Goal: Book appointment/travel/reservation

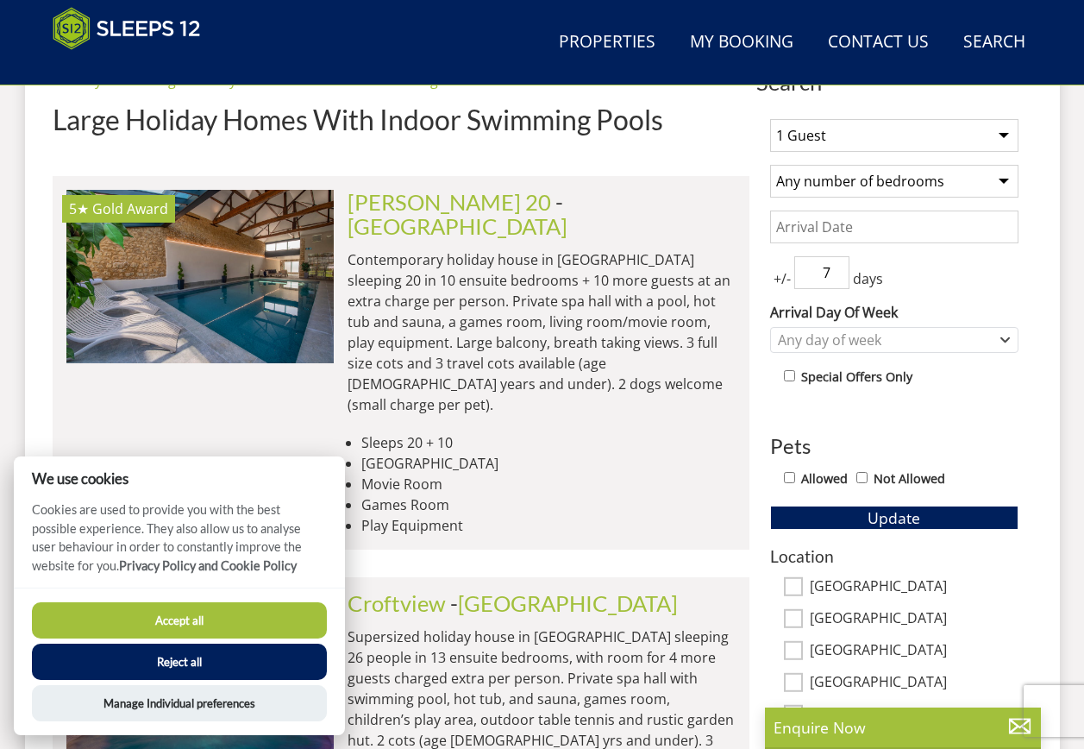
scroll to position [621, 0]
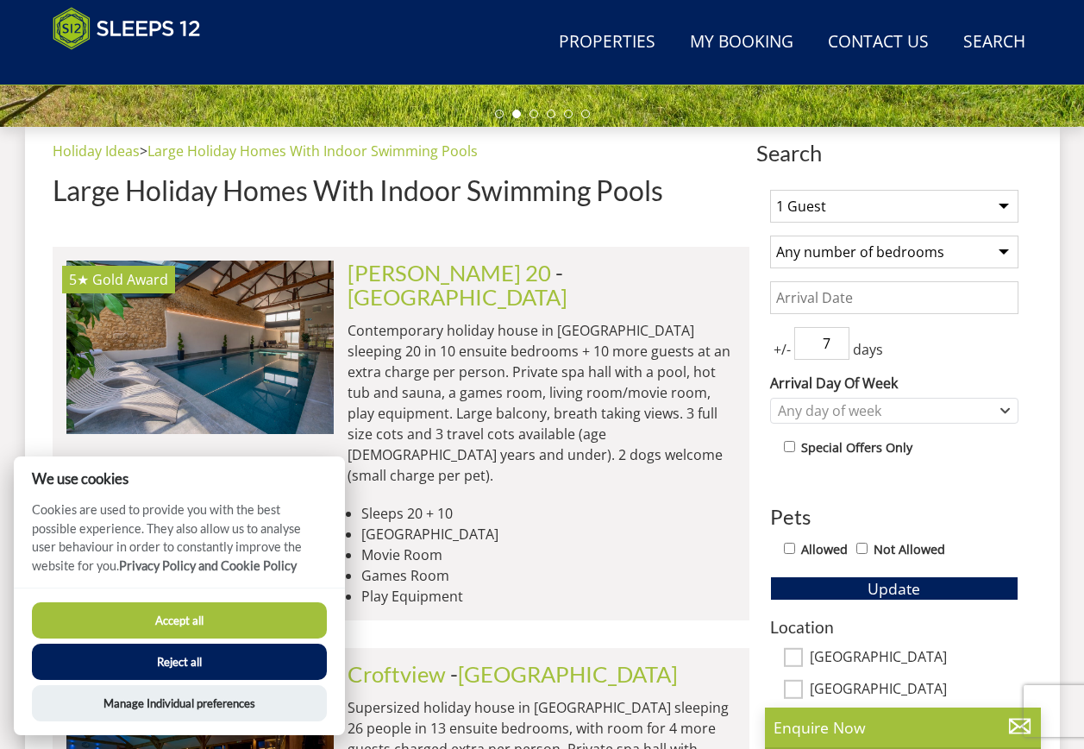
click at [522, 544] on li "Movie Room" at bounding box center [548, 554] width 374 height 21
click at [222, 676] on button "Reject all" at bounding box center [179, 661] width 295 height 36
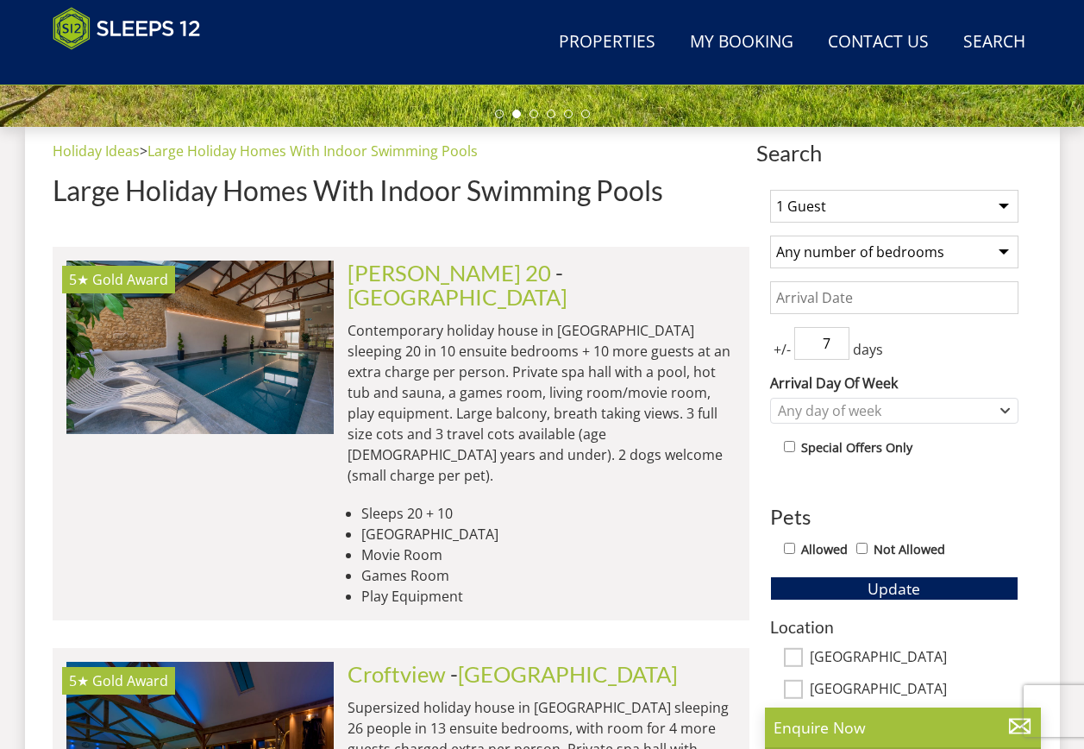
click at [836, 201] on select "1 Guest 2 Guests 3 Guests 4 Guests 5 Guests 6 Guests 7 Guests 8 Guests 9 Guests…" at bounding box center [894, 206] width 248 height 33
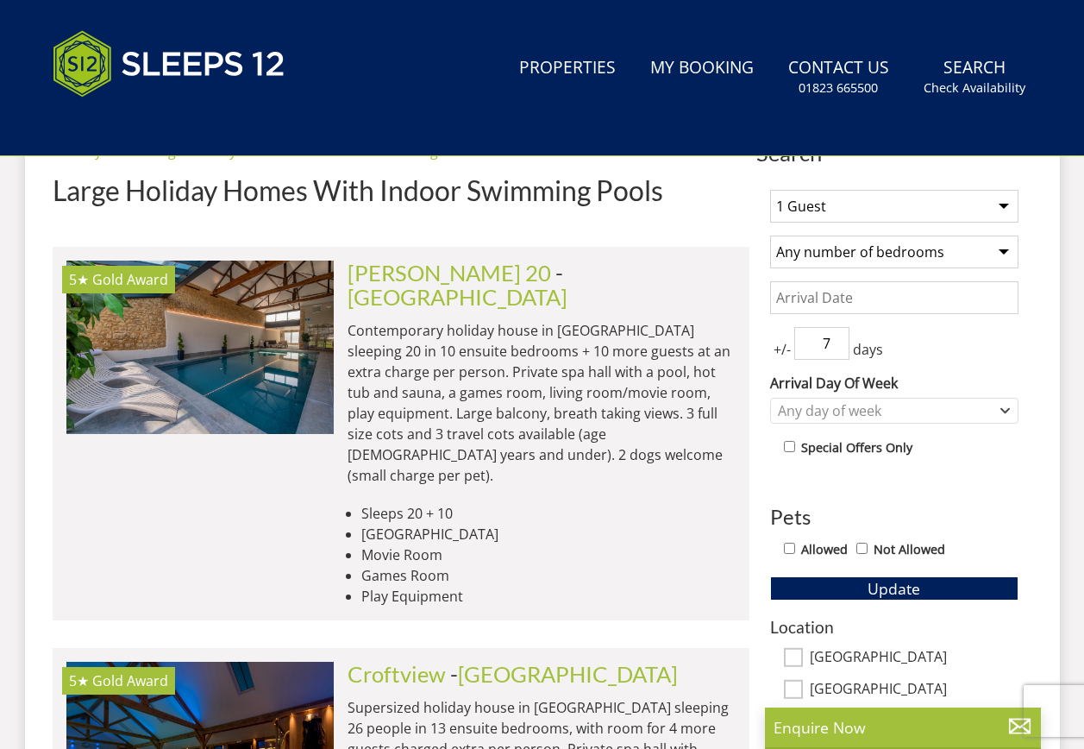
drag, startPoint x: 868, startPoint y: 204, endPoint x: 868, endPoint y: 219, distance: 14.7
click at [868, 204] on select "1 Guest 2 Guests 3 Guests 4 Guests 5 Guests 6 Guests 7 Guests 8 Guests 9 Guests…" at bounding box center [894, 206] width 248 height 33
select select "12"
click at [770, 190] on select "1 Guest 2 Guests 3 Guests 4 Guests 5 Guests 6 Guests 7 Guests 8 Guests 9 Guests…" at bounding box center [894, 206] width 248 height 33
click at [867, 254] on select "Any number of bedrooms 4 Bedrooms 5 Bedrooms 6 Bedrooms 7 Bedrooms 8 Bedrooms 9…" at bounding box center [894, 251] width 248 height 33
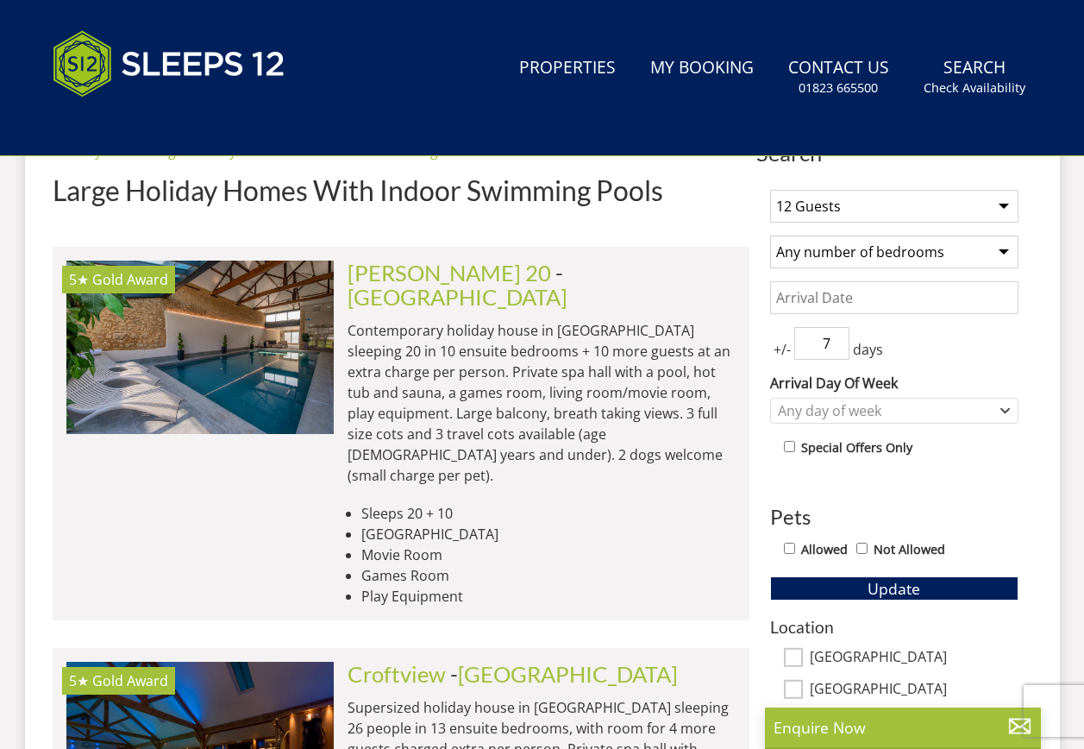
click at [867, 254] on select "Any number of bedrooms 4 Bedrooms 5 Bedrooms 6 Bedrooms 7 Bedrooms 8 Bedrooms 9…" at bounding box center [894, 251] width 248 height 33
click at [865, 304] on input "Date" at bounding box center [894, 297] width 248 height 33
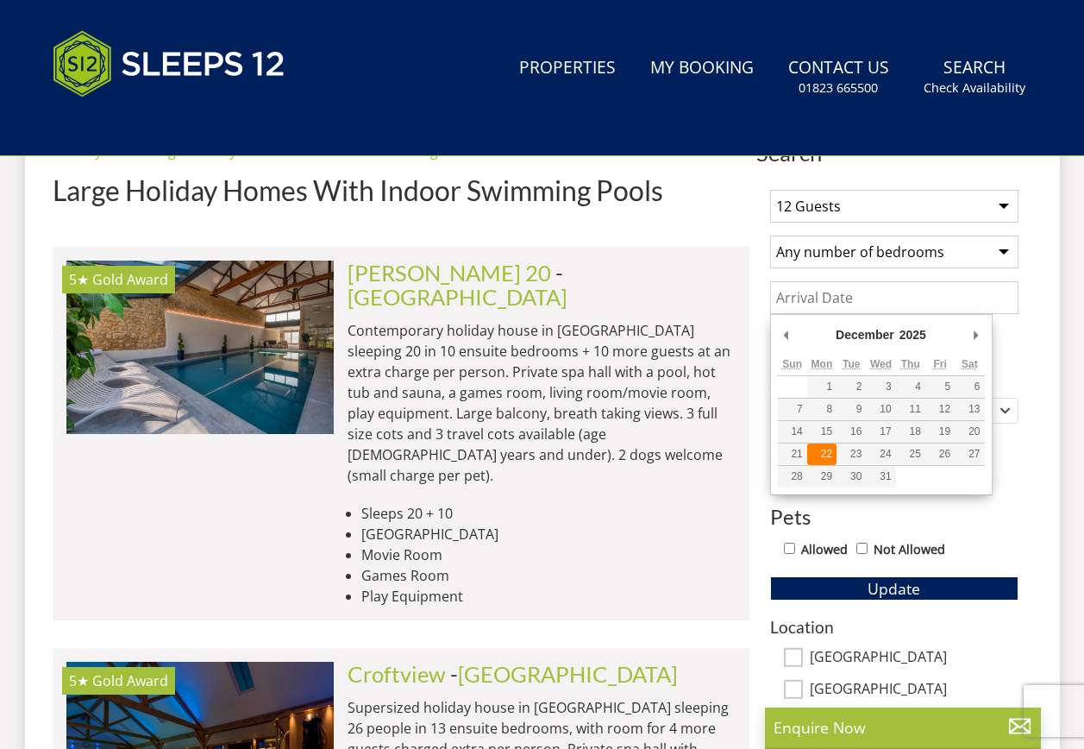
type input "[DATE]"
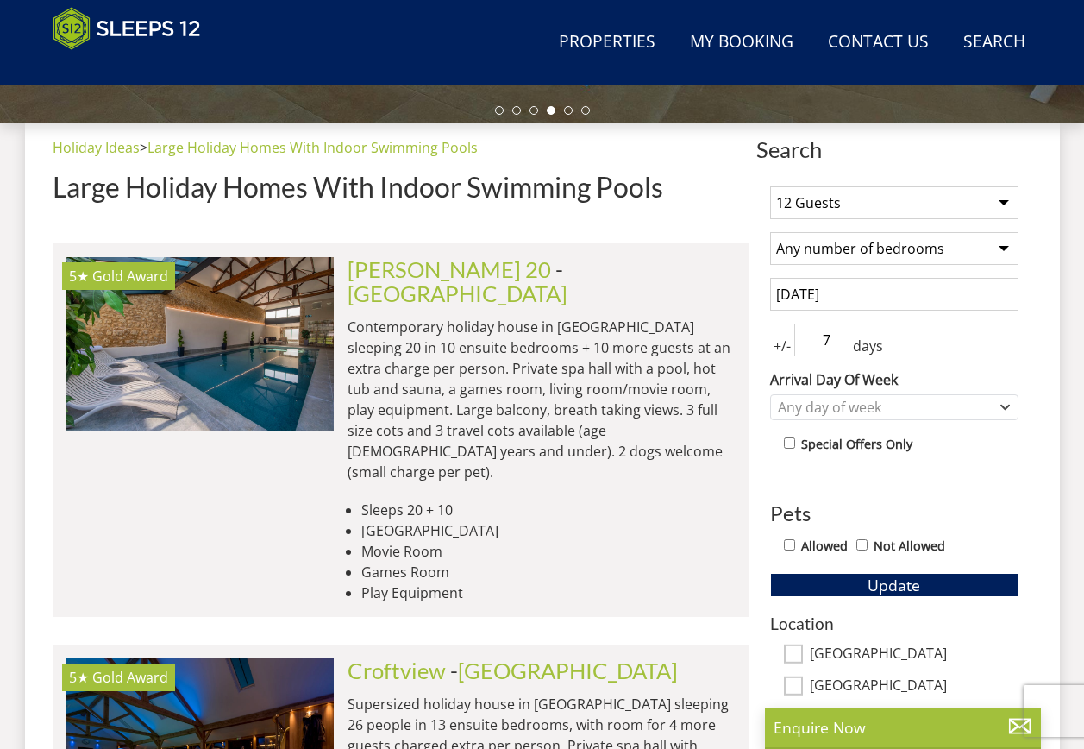
scroll to position [594, 0]
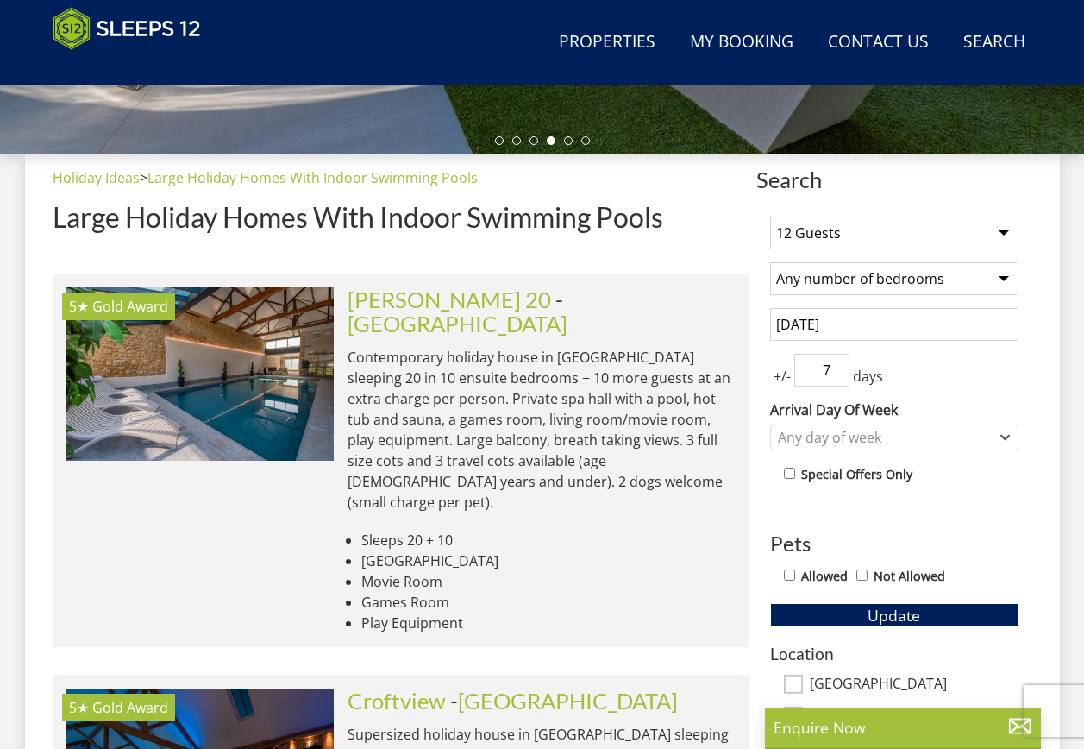
click at [862, 578] on input "Not Allowed" at bounding box center [862, 574] width 11 height 11
checkbox input "true"
click at [888, 615] on span "Update" at bounding box center [894, 615] width 53 height 21
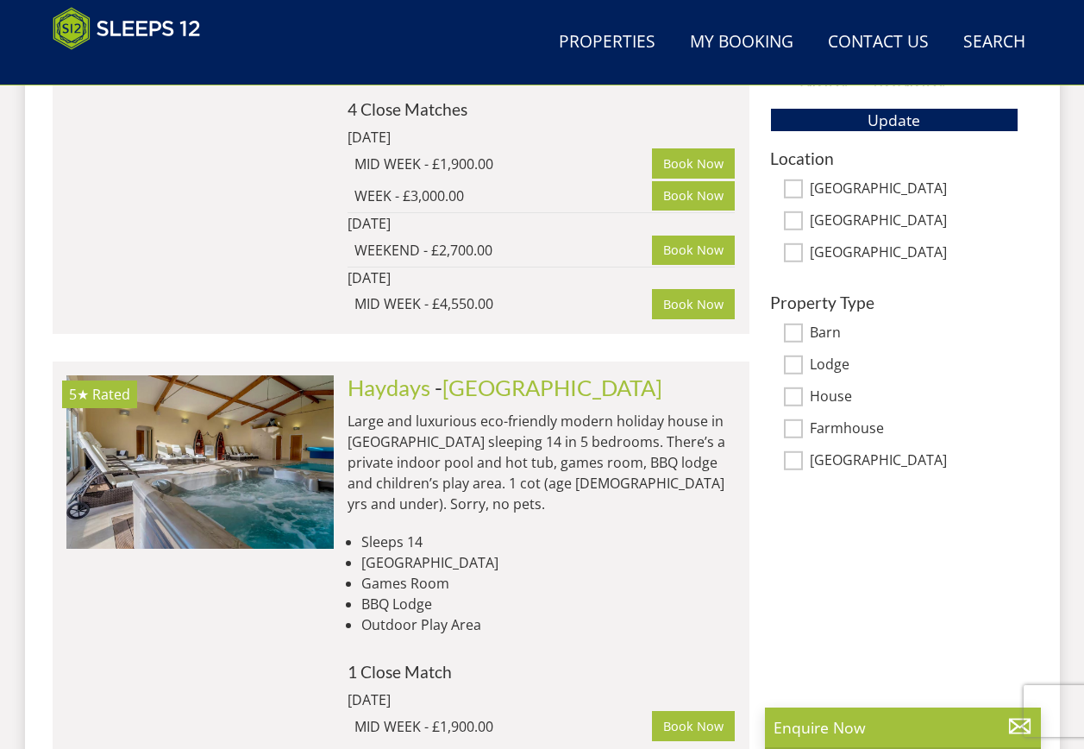
scroll to position [1091, 0]
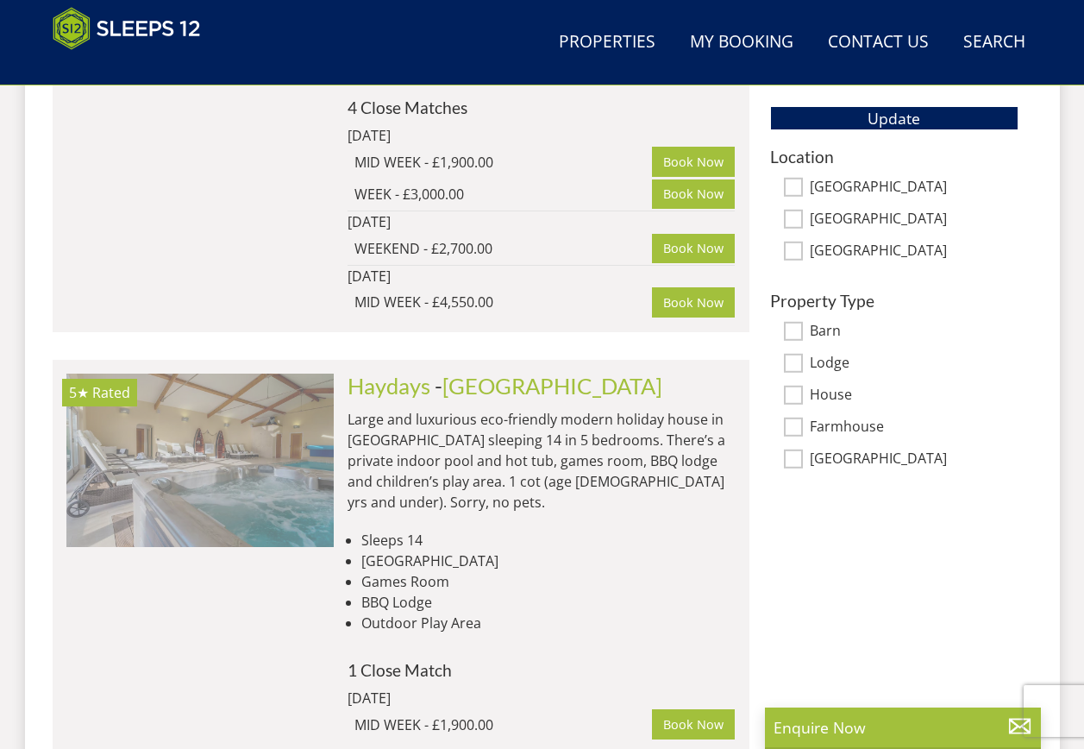
click at [241, 478] on img at bounding box center [199, 459] width 267 height 173
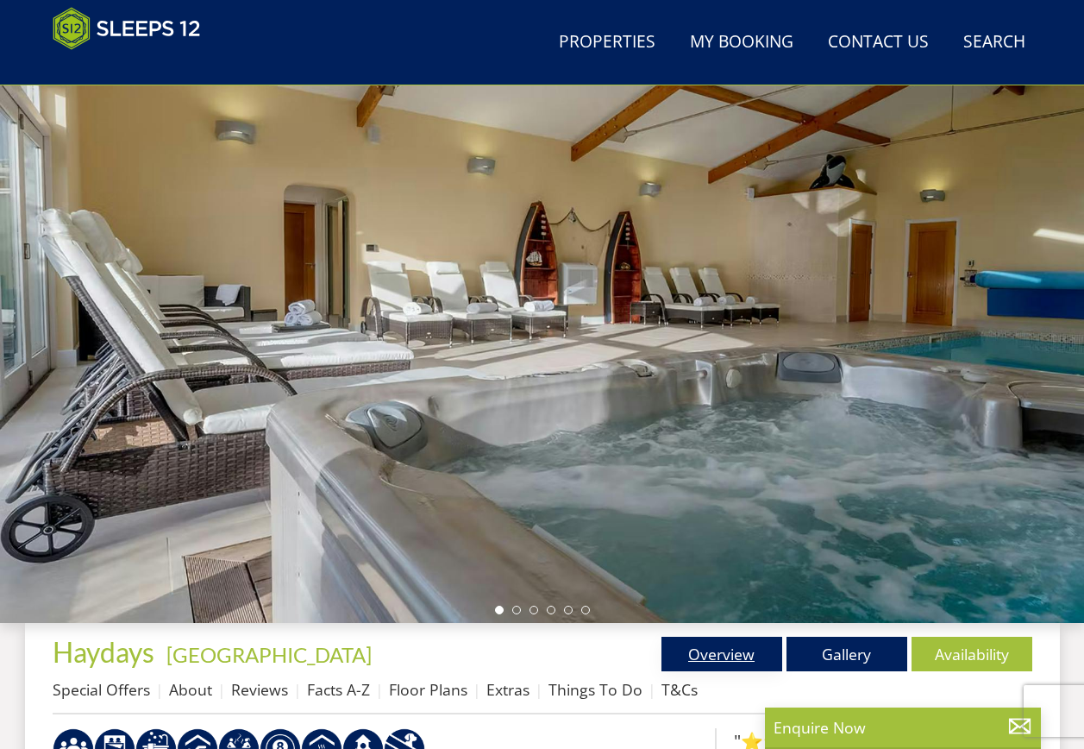
scroll to position [199, 0]
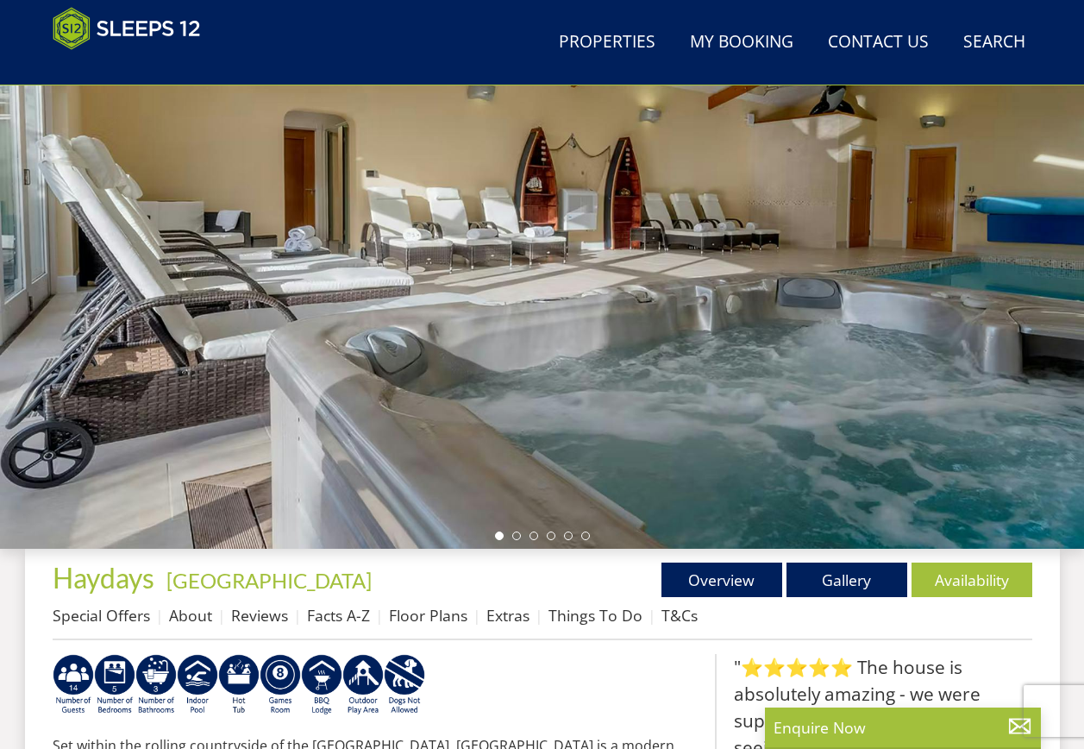
drag, startPoint x: 919, startPoint y: 356, endPoint x: 533, endPoint y: 386, distance: 386.7
click at [527, 382] on div at bounding box center [542, 247] width 1084 height 604
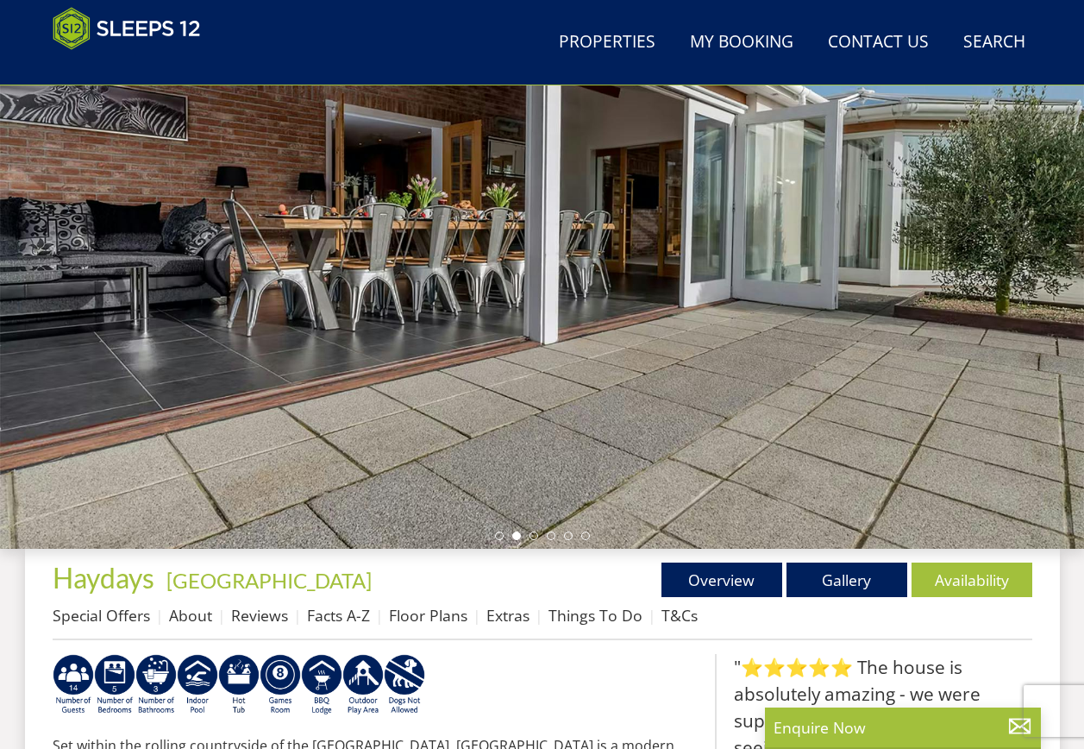
click at [530, 543] on div at bounding box center [542, 247] width 1084 height 604
click at [725, 436] on div at bounding box center [542, 247] width 1084 height 604
click at [942, 355] on div at bounding box center [542, 247] width 1084 height 604
drag, startPoint x: 656, startPoint y: 375, endPoint x: 499, endPoint y: 380, distance: 157.0
click at [499, 380] on div at bounding box center [542, 247] width 1084 height 604
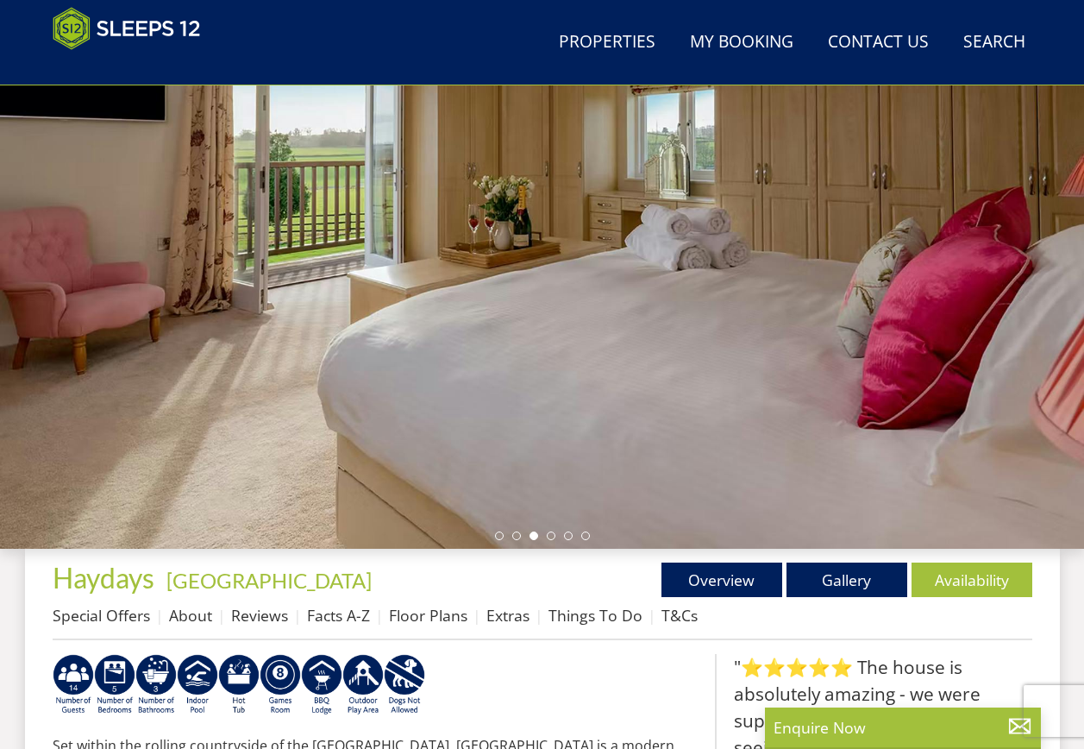
drag, startPoint x: 936, startPoint y: 354, endPoint x: 367, endPoint y: 380, distance: 569.9
click at [367, 380] on div at bounding box center [542, 247] width 1084 height 604
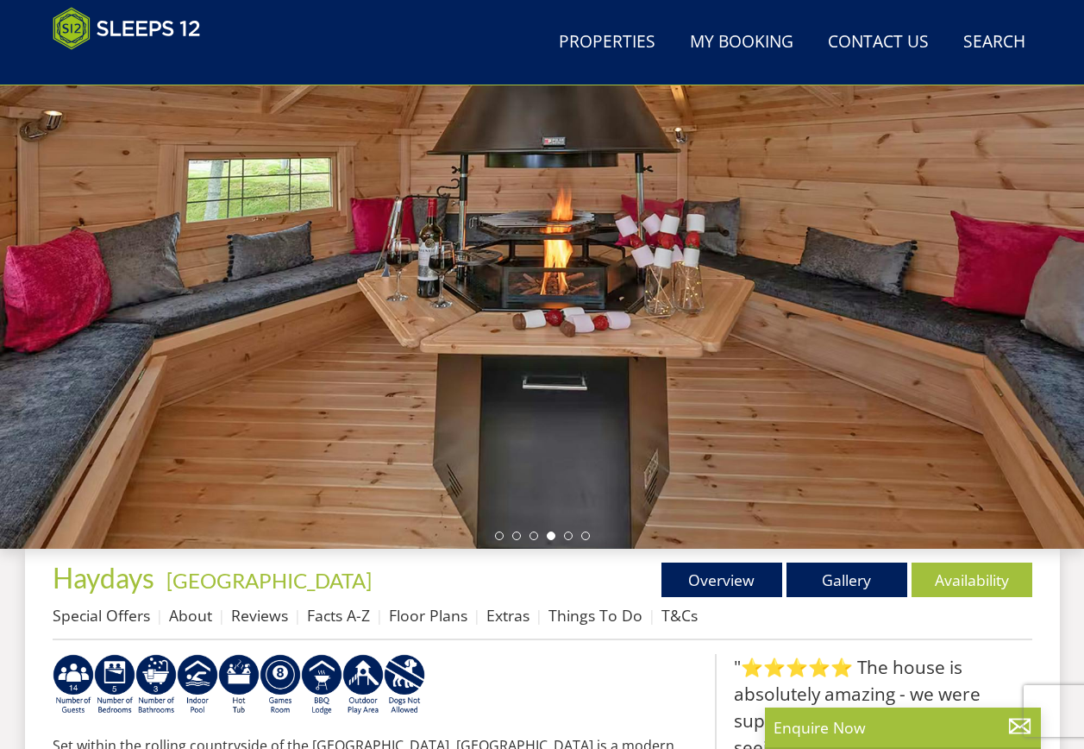
drag, startPoint x: 863, startPoint y: 356, endPoint x: 387, endPoint y: 378, distance: 475.7
click at [387, 378] on div at bounding box center [542, 247] width 1084 height 604
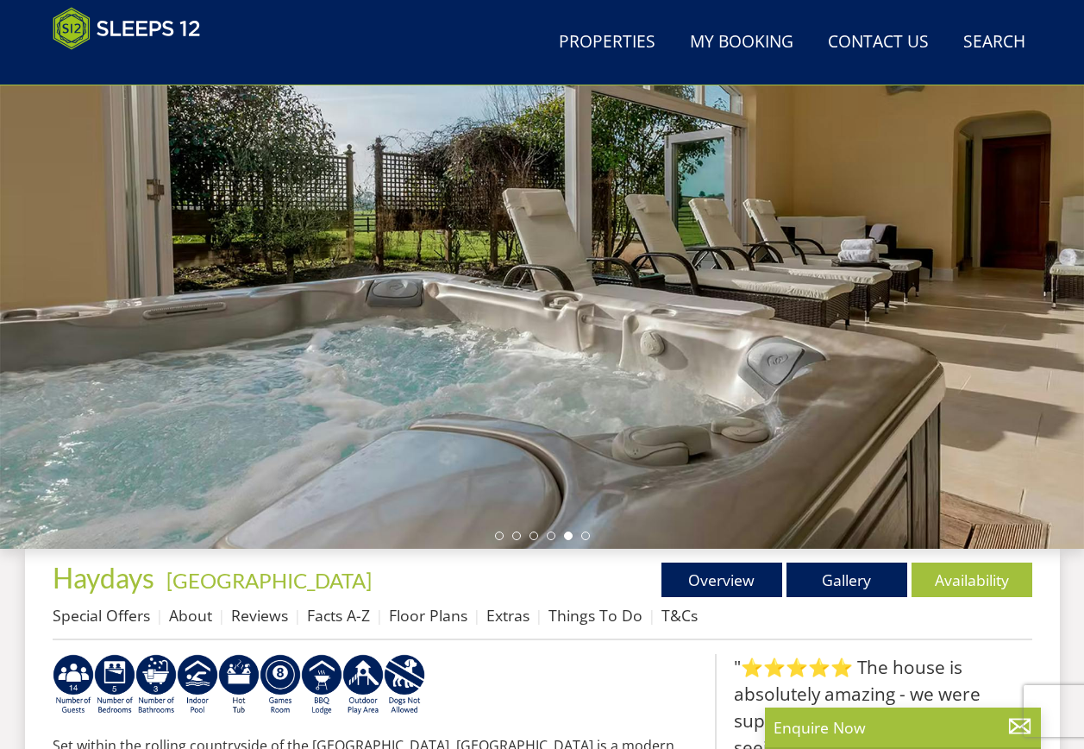
drag, startPoint x: 874, startPoint y: 336, endPoint x: 217, endPoint y: 346, distance: 656.5
click at [217, 346] on div at bounding box center [542, 247] width 1084 height 604
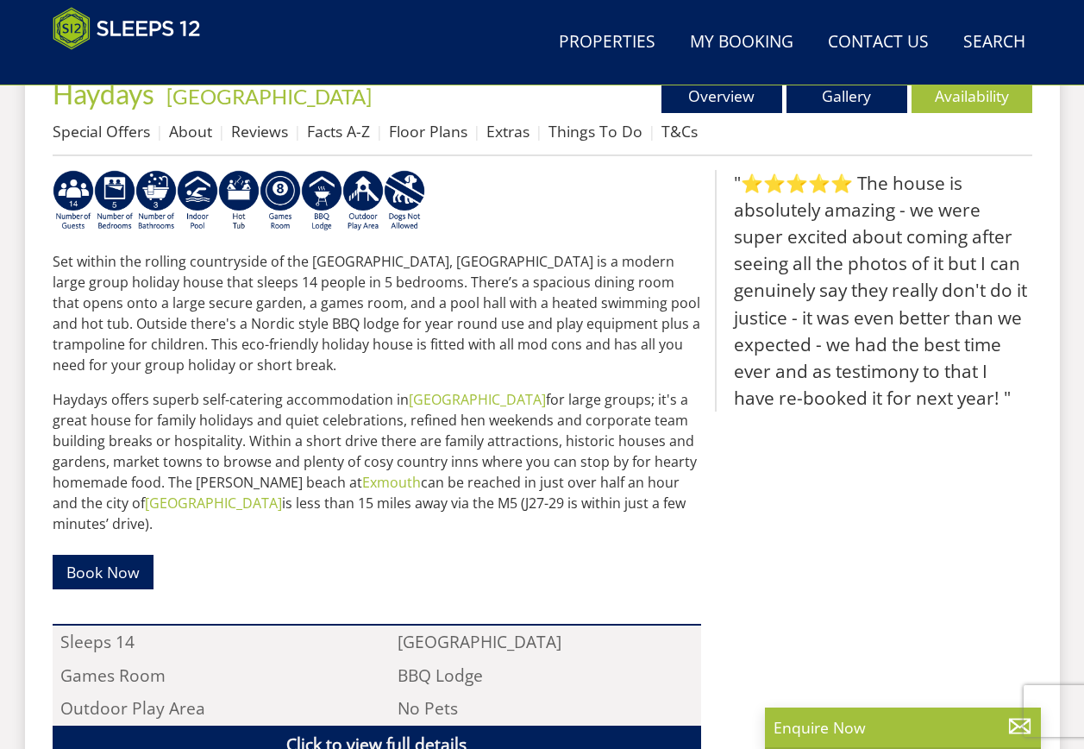
scroll to position [286, 0]
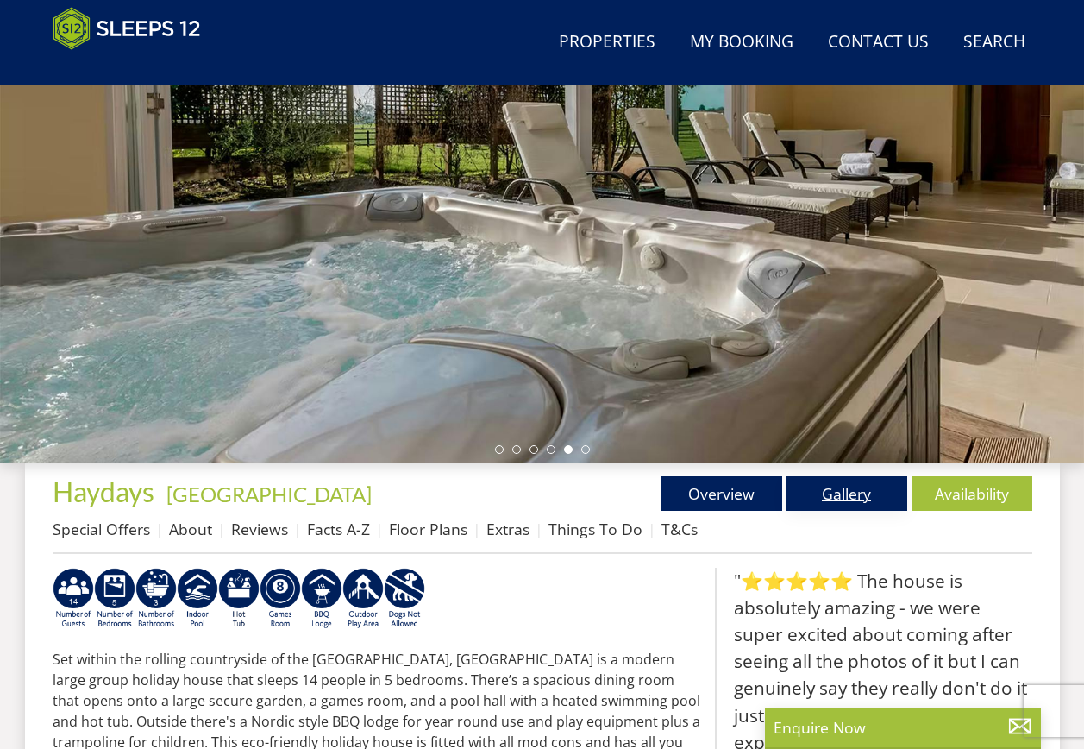
click at [857, 494] on link "Gallery" at bounding box center [847, 493] width 121 height 35
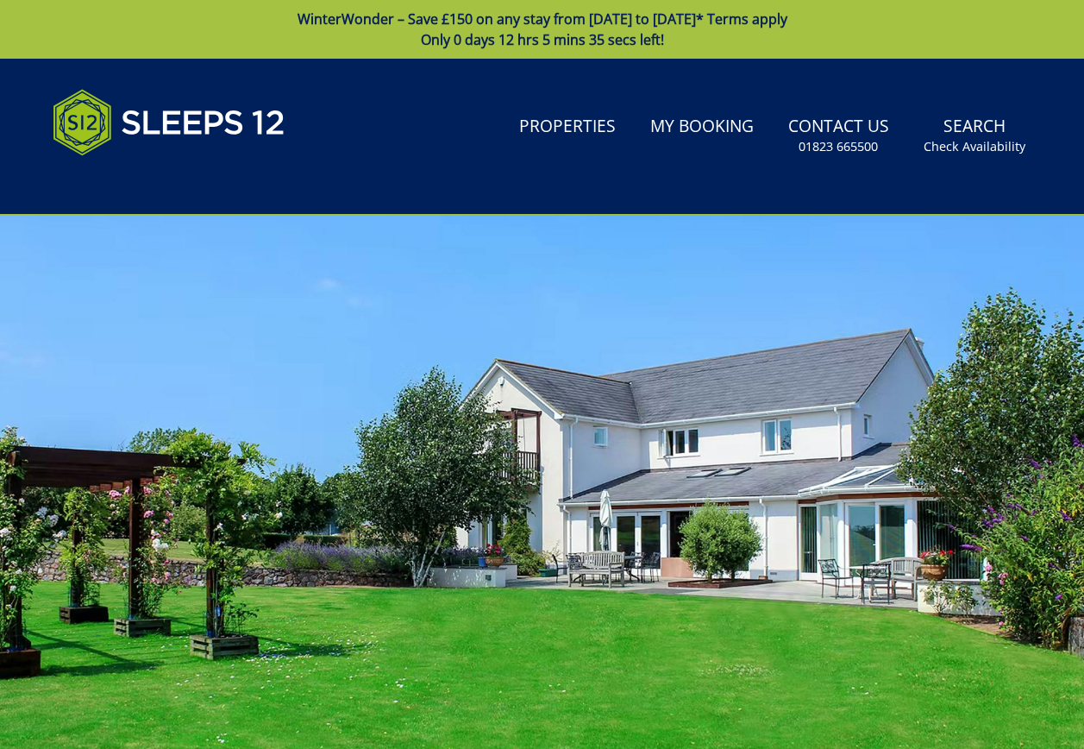
scroll to position [297, 0]
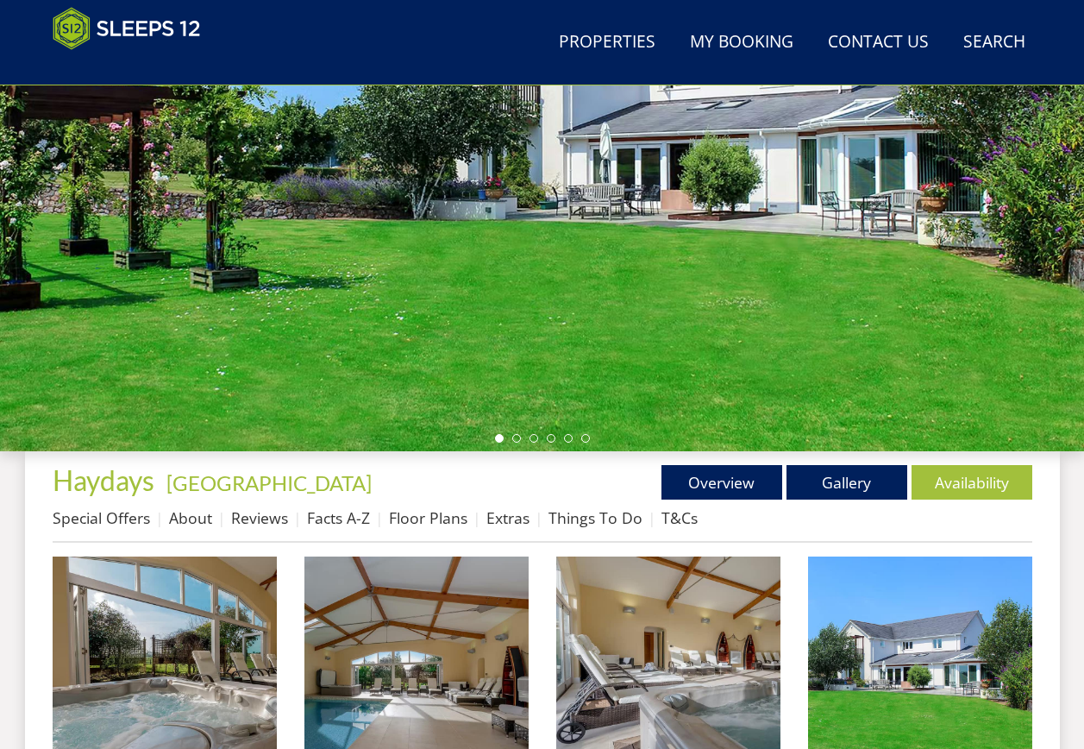
drag, startPoint x: 660, startPoint y: 296, endPoint x: 562, endPoint y: 298, distance: 98.3
click at [562, 298] on div at bounding box center [542, 149] width 1084 height 604
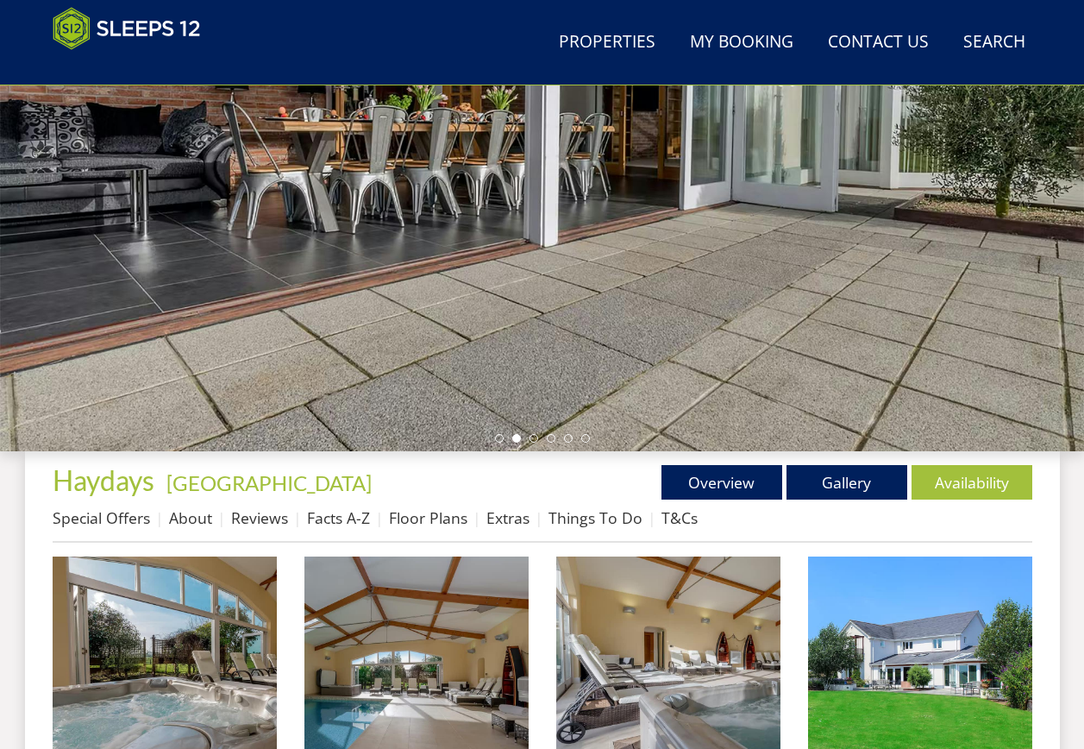
drag, startPoint x: 907, startPoint y: 298, endPoint x: 571, endPoint y: 316, distance: 336.0
click at [571, 316] on div at bounding box center [542, 149] width 1084 height 604
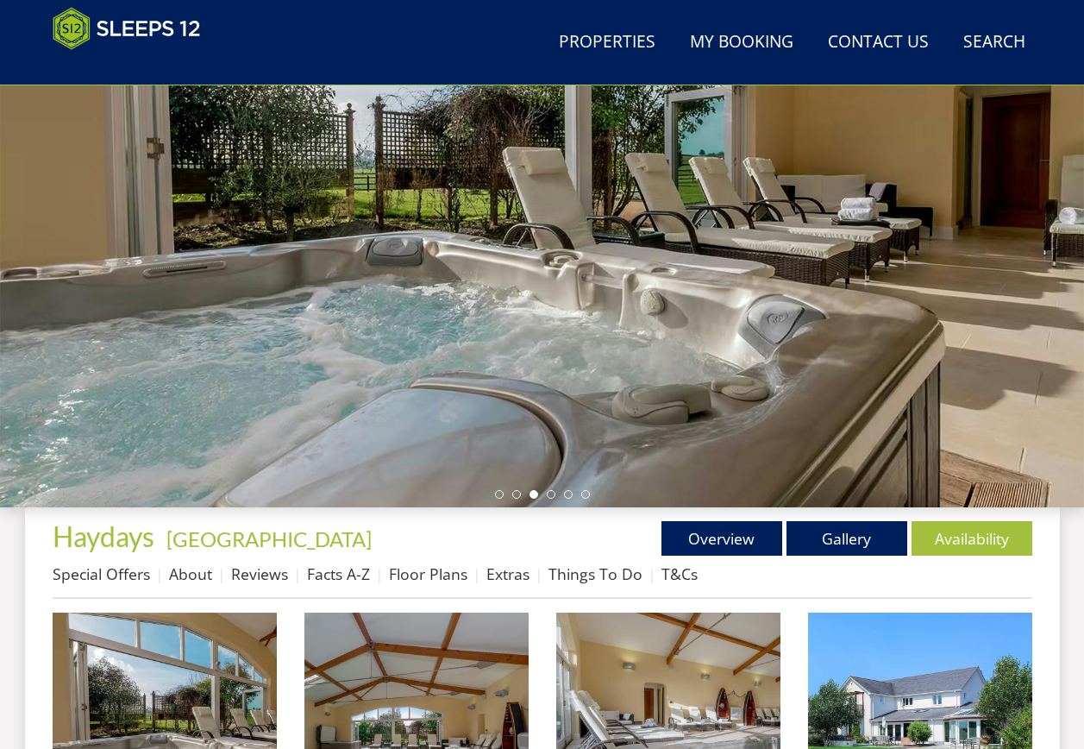
scroll to position [210, 0]
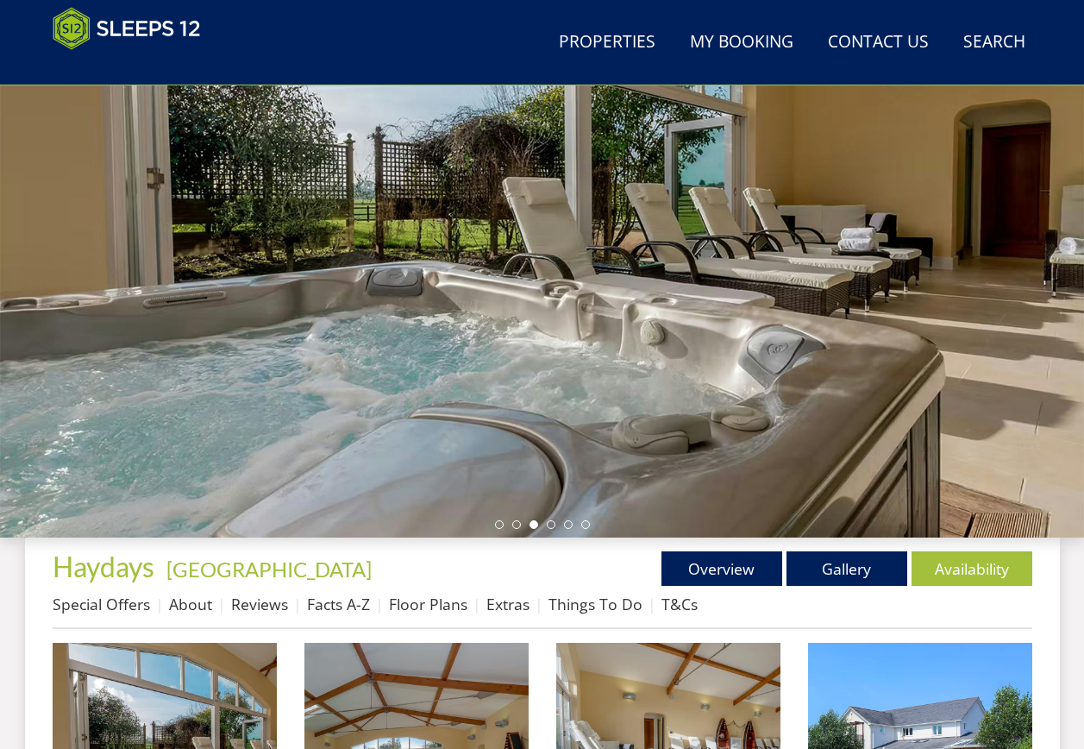
drag, startPoint x: 769, startPoint y: 354, endPoint x: 575, endPoint y: 354, distance: 194.1
click at [575, 354] on div at bounding box center [542, 236] width 1084 height 604
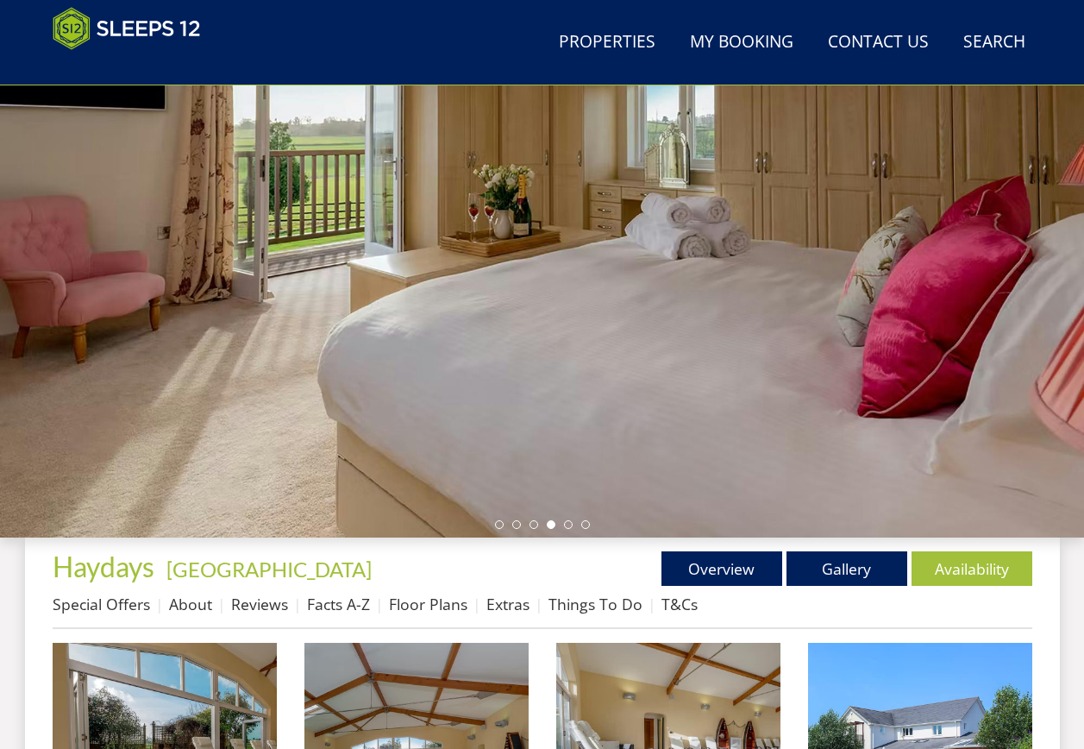
drag, startPoint x: 790, startPoint y: 336, endPoint x: 662, endPoint y: 344, distance: 128.8
click at [662, 344] on div at bounding box center [542, 236] width 1084 height 604
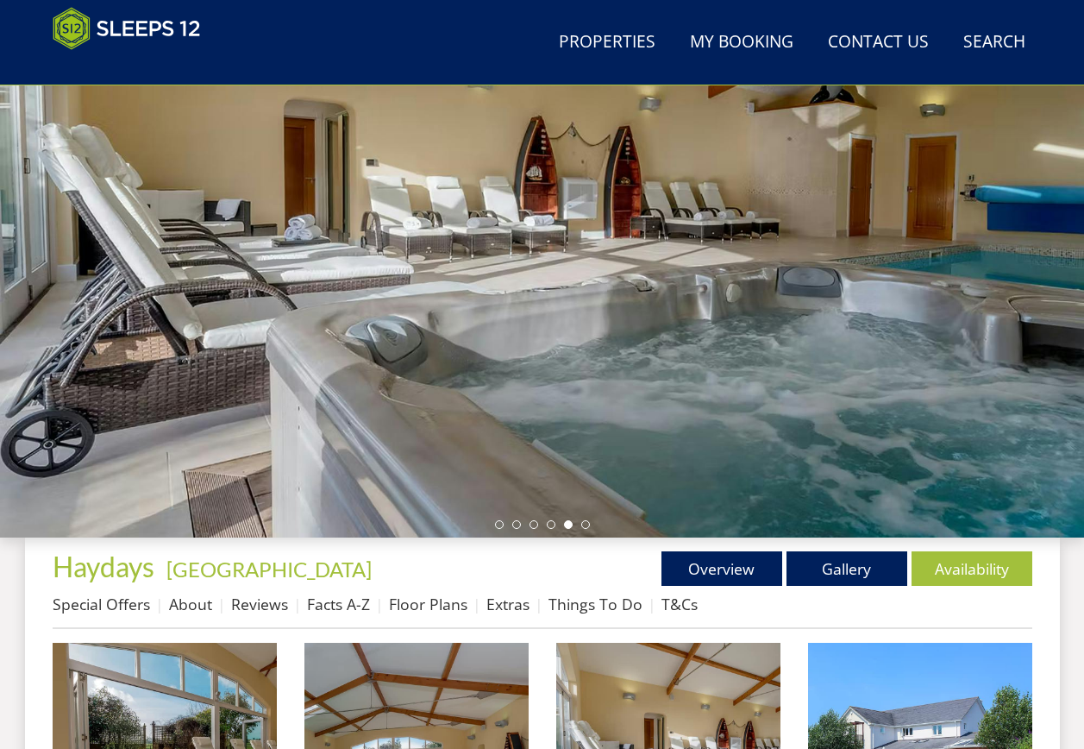
drag, startPoint x: 824, startPoint y: 348, endPoint x: 599, endPoint y: 348, distance: 225.1
click at [599, 348] on div at bounding box center [542, 236] width 1084 height 604
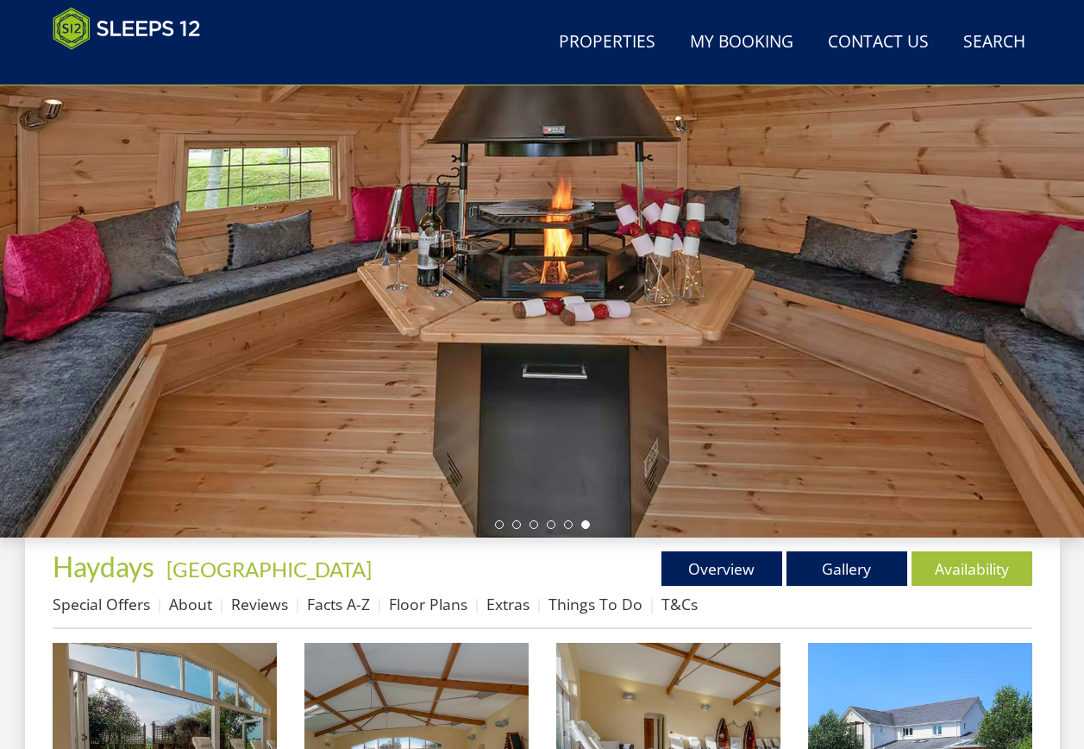
drag, startPoint x: 864, startPoint y: 348, endPoint x: 767, endPoint y: 365, distance: 98.8
click at [767, 365] on div at bounding box center [542, 236] width 1084 height 604
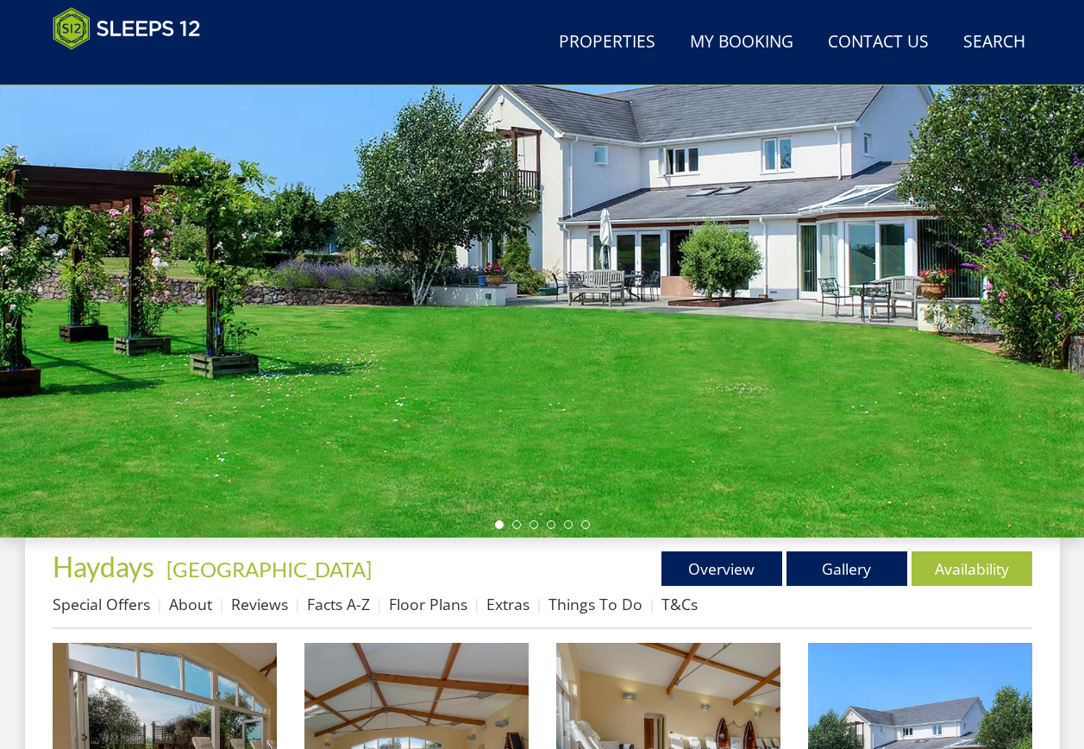
drag, startPoint x: 956, startPoint y: 358, endPoint x: 773, endPoint y: 373, distance: 183.5
click at [773, 373] on div at bounding box center [542, 236] width 1084 height 604
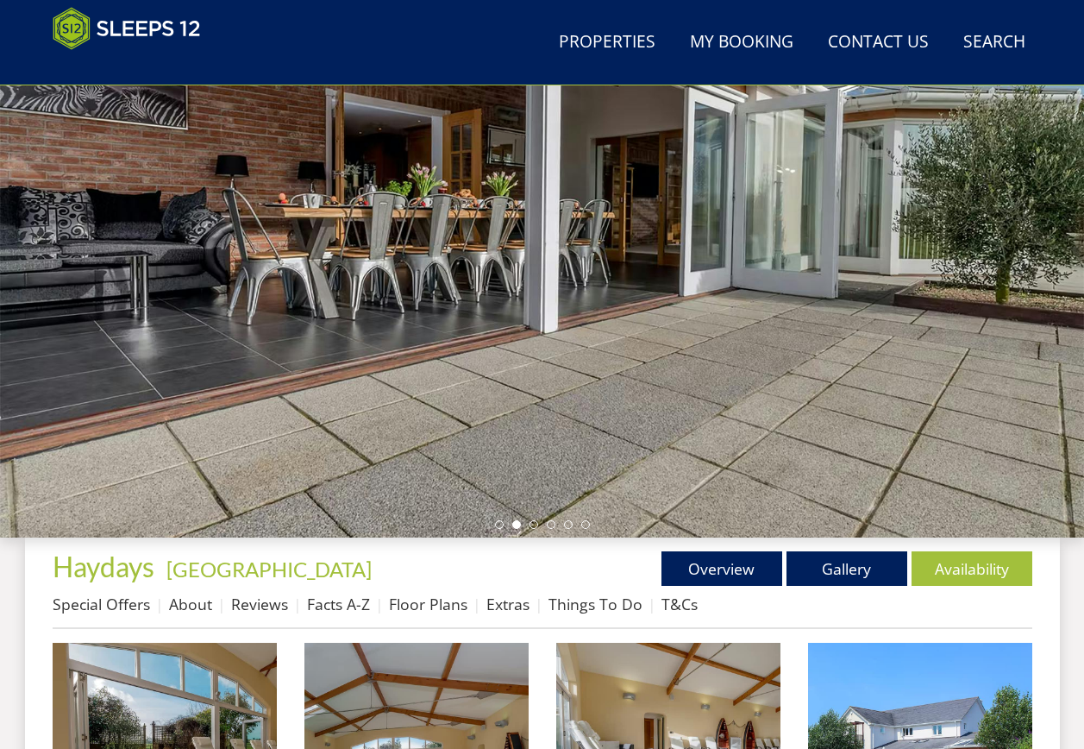
drag, startPoint x: 938, startPoint y: 370, endPoint x: 795, endPoint y: 377, distance: 143.3
click at [795, 377] on div at bounding box center [542, 236] width 1084 height 604
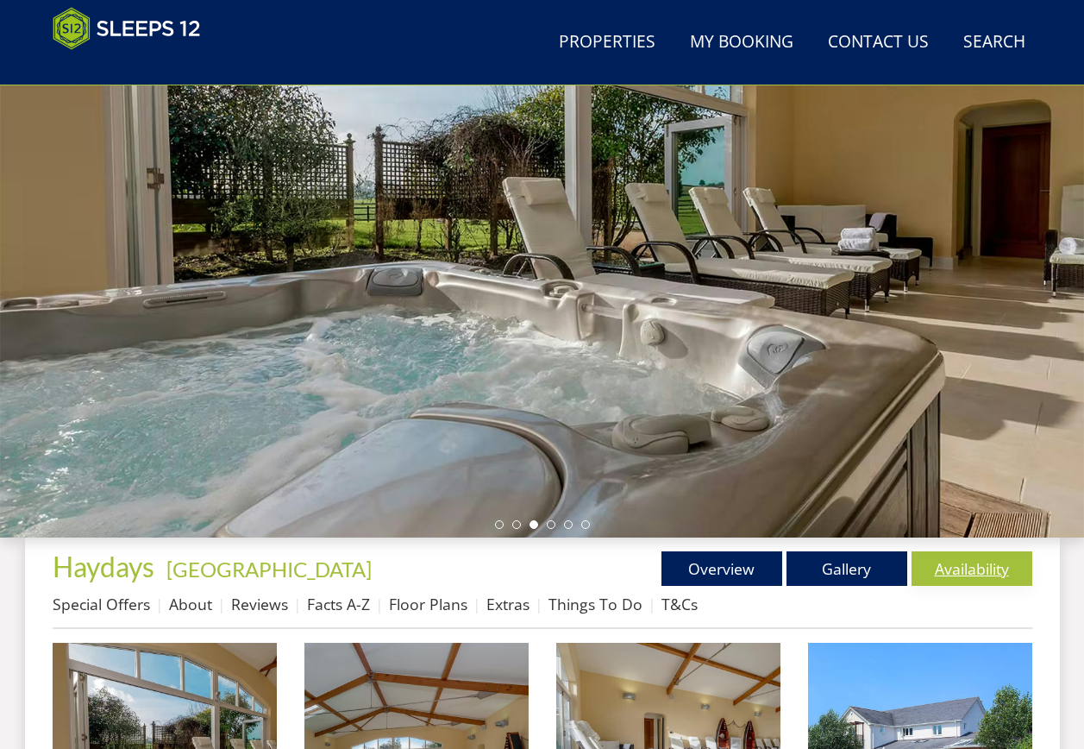
click at [944, 561] on link "Availability" at bounding box center [972, 568] width 121 height 35
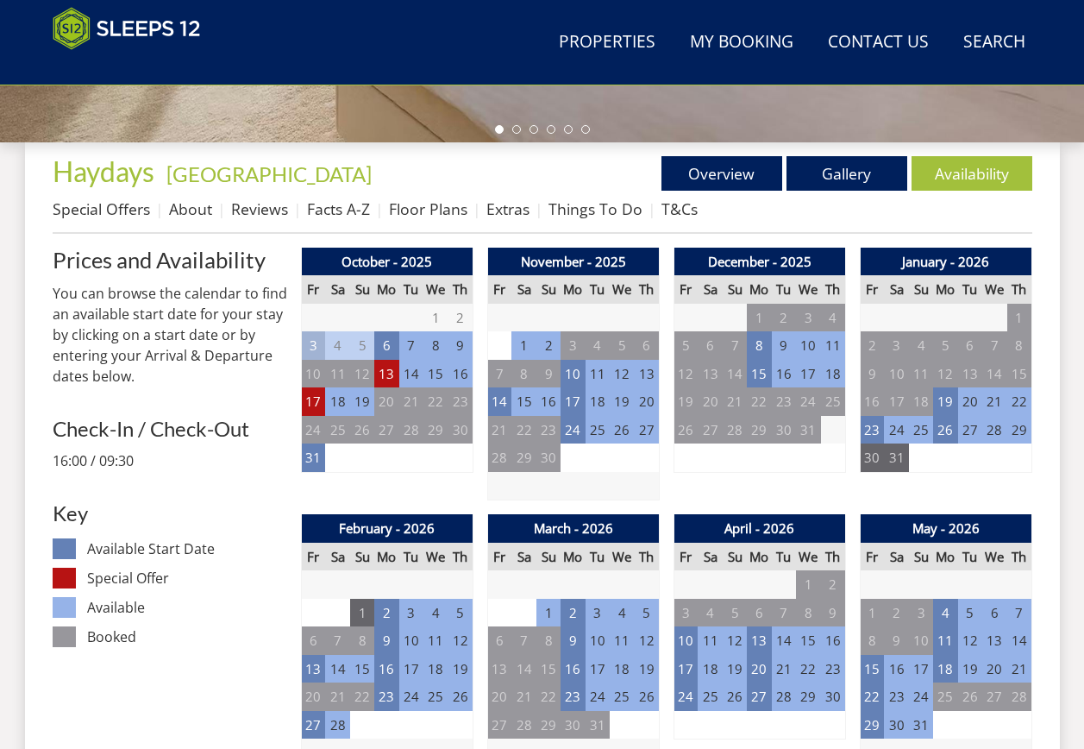
scroll to position [722, 0]
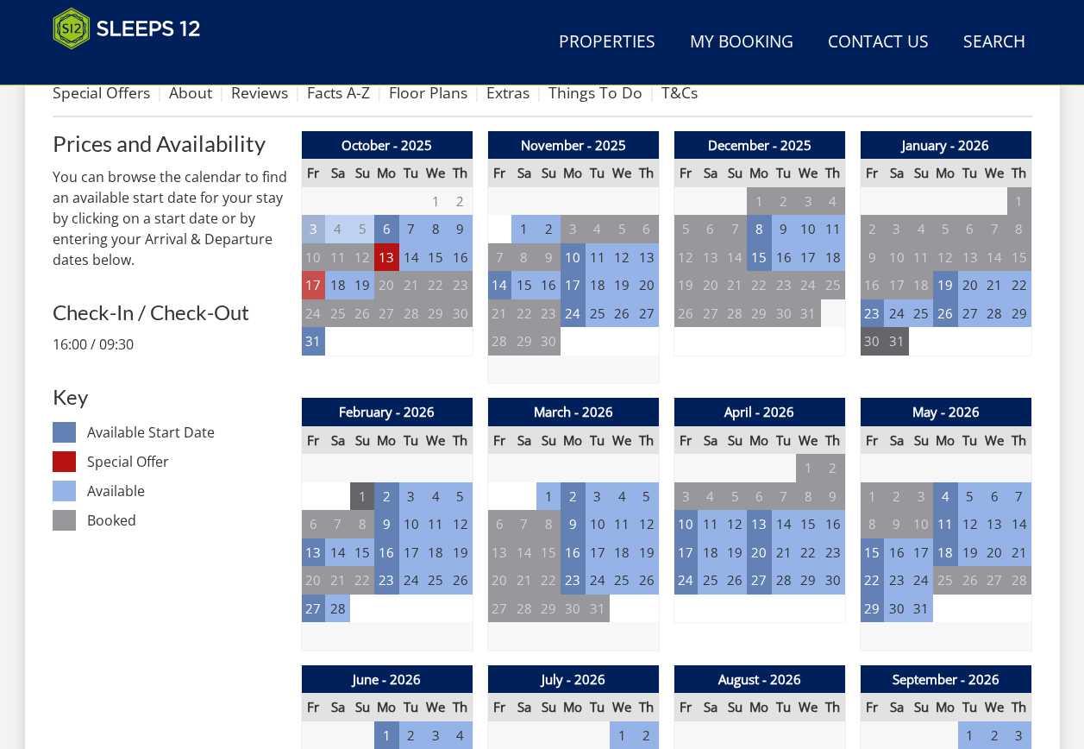
click at [315, 278] on td "17" at bounding box center [313, 285] width 24 height 28
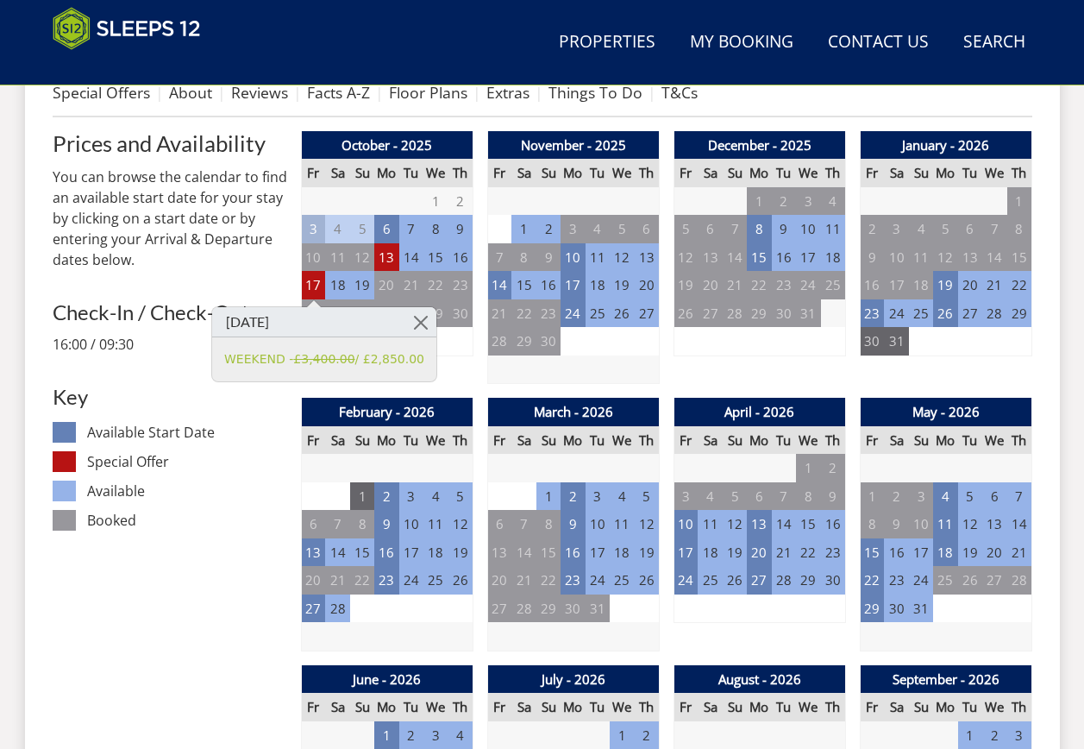
click at [239, 493] on dd "Available" at bounding box center [186, 490] width 199 height 21
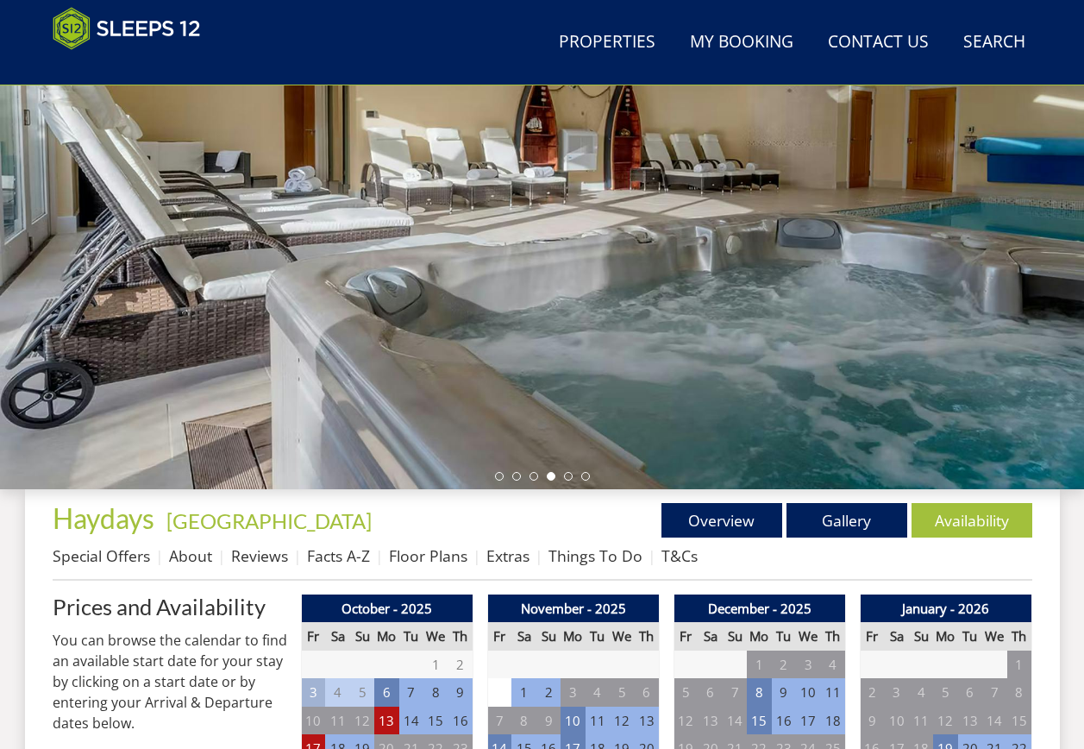
scroll to position [32, 0]
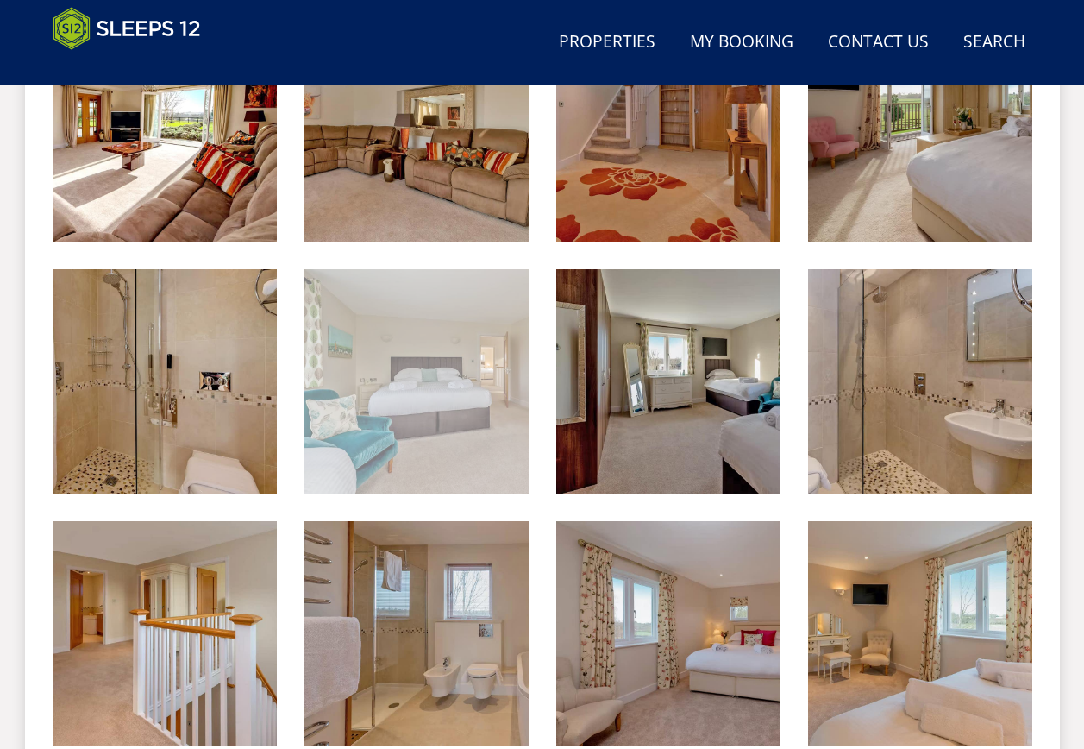
scroll to position [1591, 0]
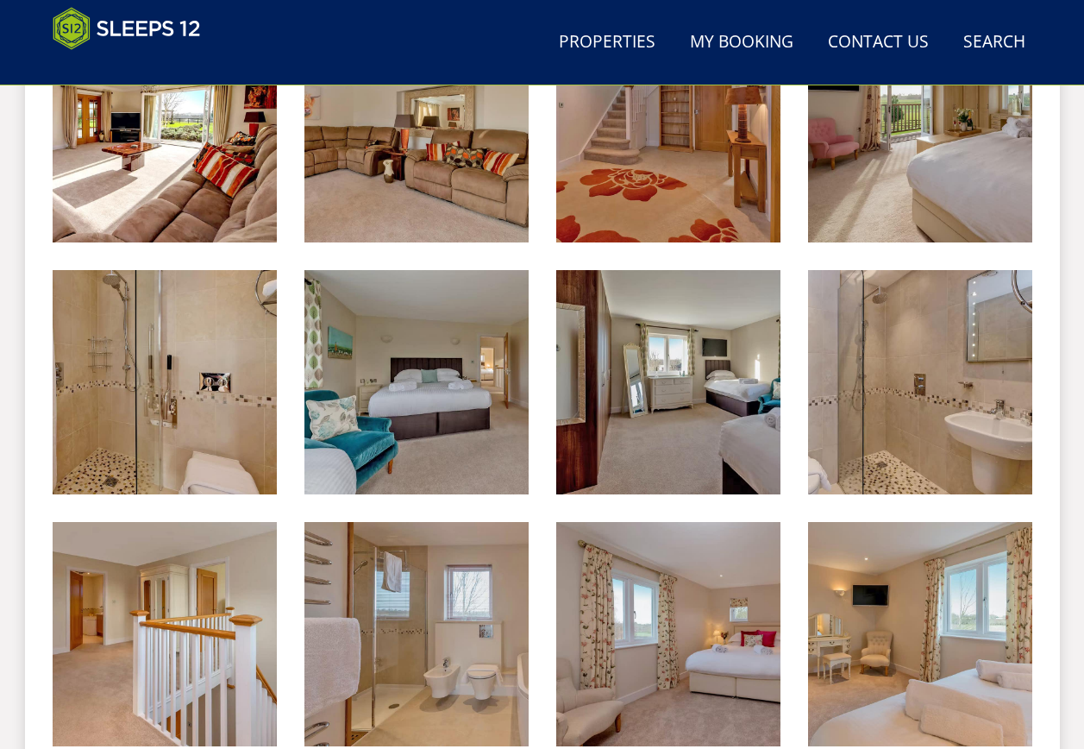
scroll to position [286, 0]
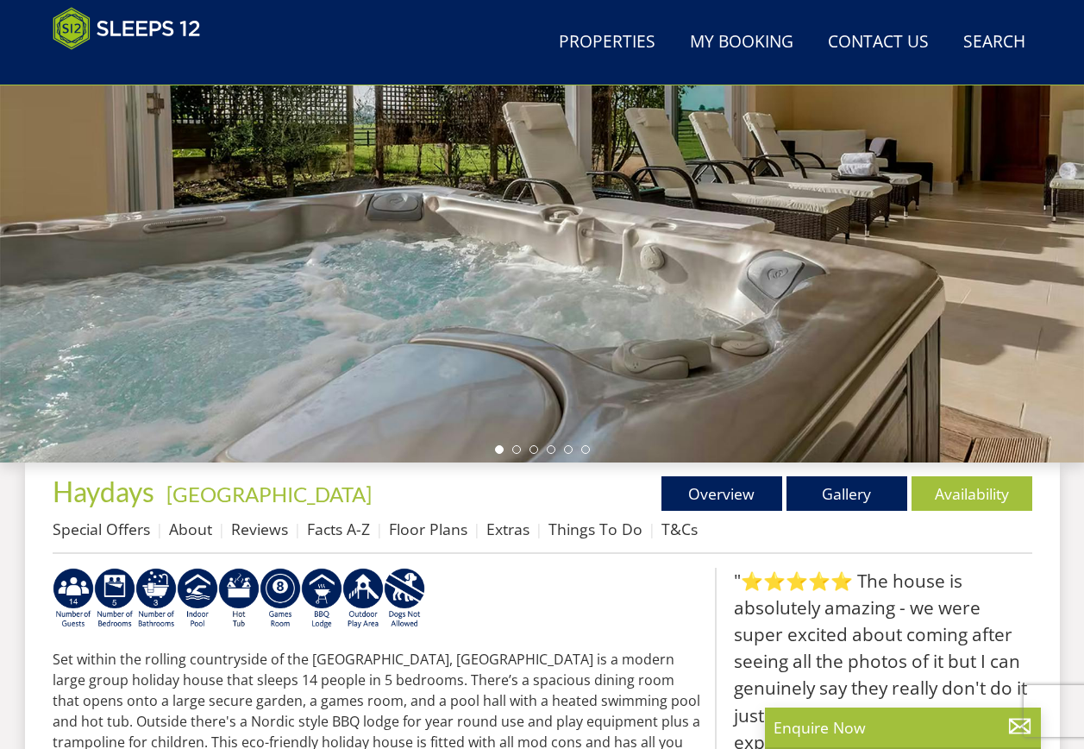
select select "12"
